Goal: Task Accomplishment & Management: Manage account settings

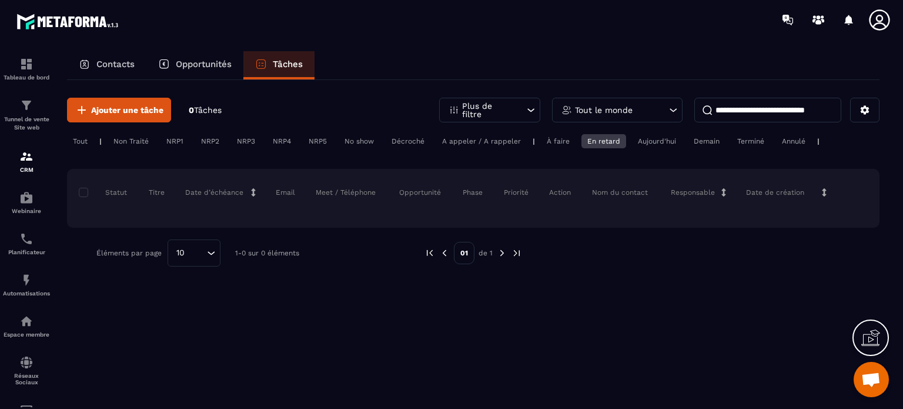
scroll to position [8104, 0]
click at [88, 141] on div "Tout" at bounding box center [80, 141] width 26 height 14
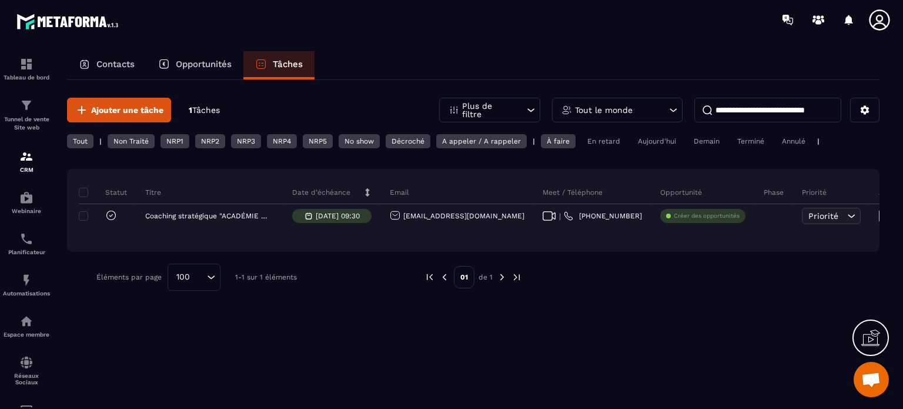
click at [75, 218] on div "Statut Titre Date d’échéance Email Meet / Téléphone Opportunité Phase Priorité …" at bounding box center [473, 210] width 812 height 83
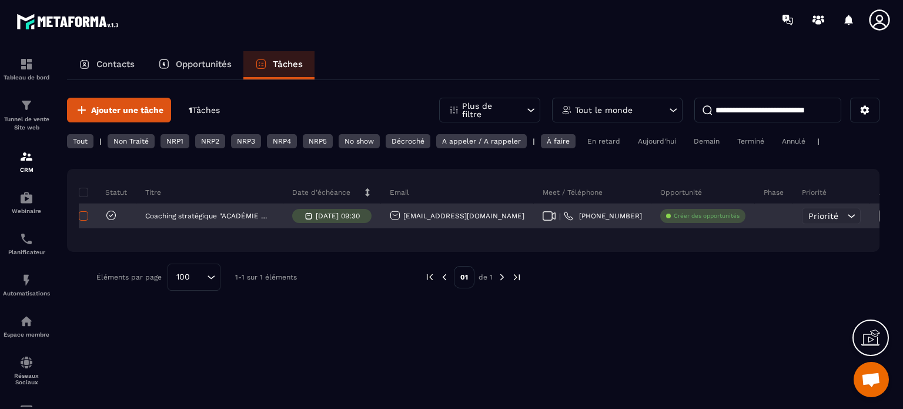
click at [82, 213] on span at bounding box center [83, 215] width 9 height 9
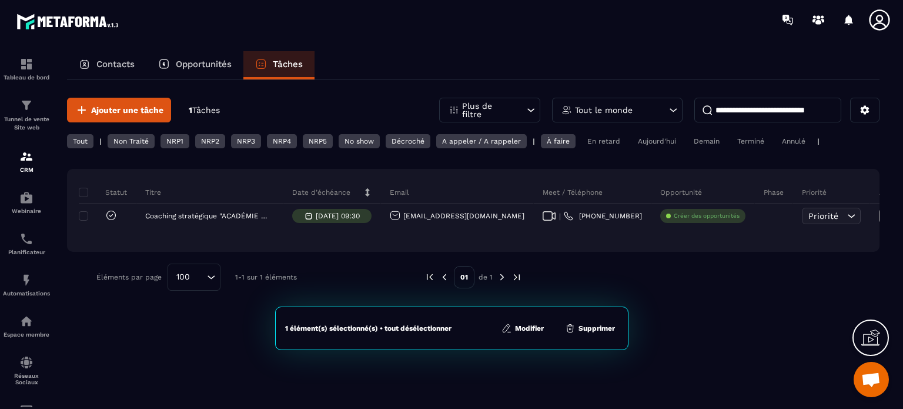
click at [586, 330] on button "Supprimer" at bounding box center [589, 328] width 57 height 12
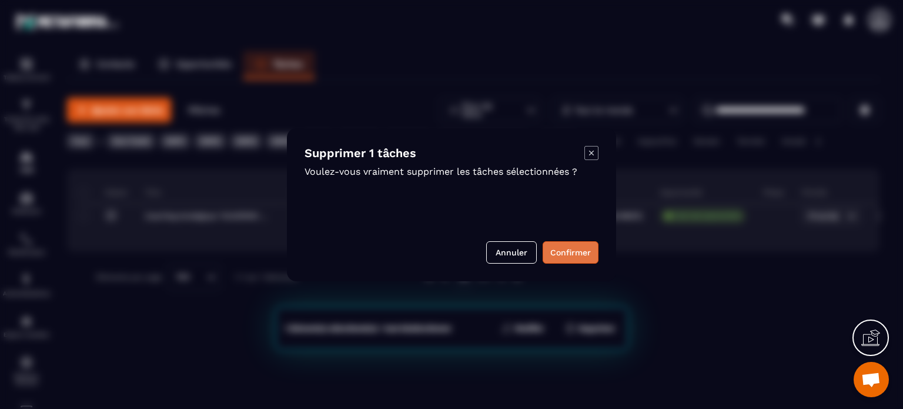
click at [574, 251] on button "Confirmer" at bounding box center [571, 252] width 56 height 22
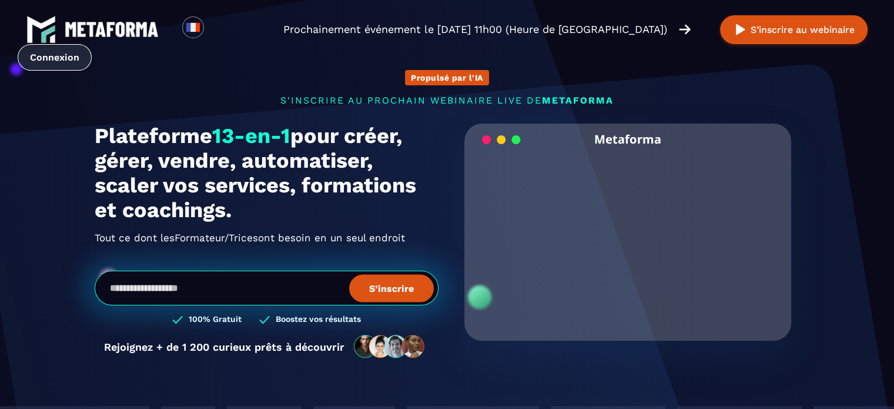
click at [92, 44] on link "Connexion" at bounding box center [55, 57] width 74 height 26
